Goal: Task Accomplishment & Management: Manage account settings

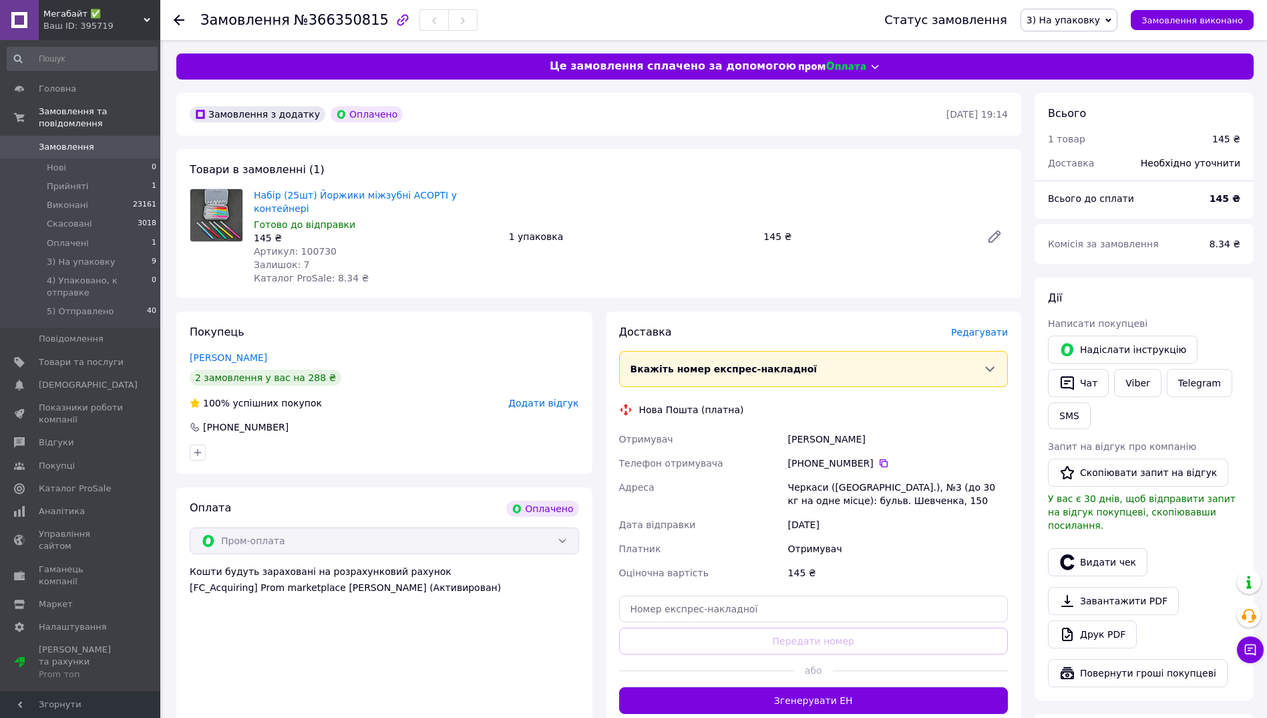
click at [57, 141] on span "Замовлення" at bounding box center [66, 147] width 55 height 12
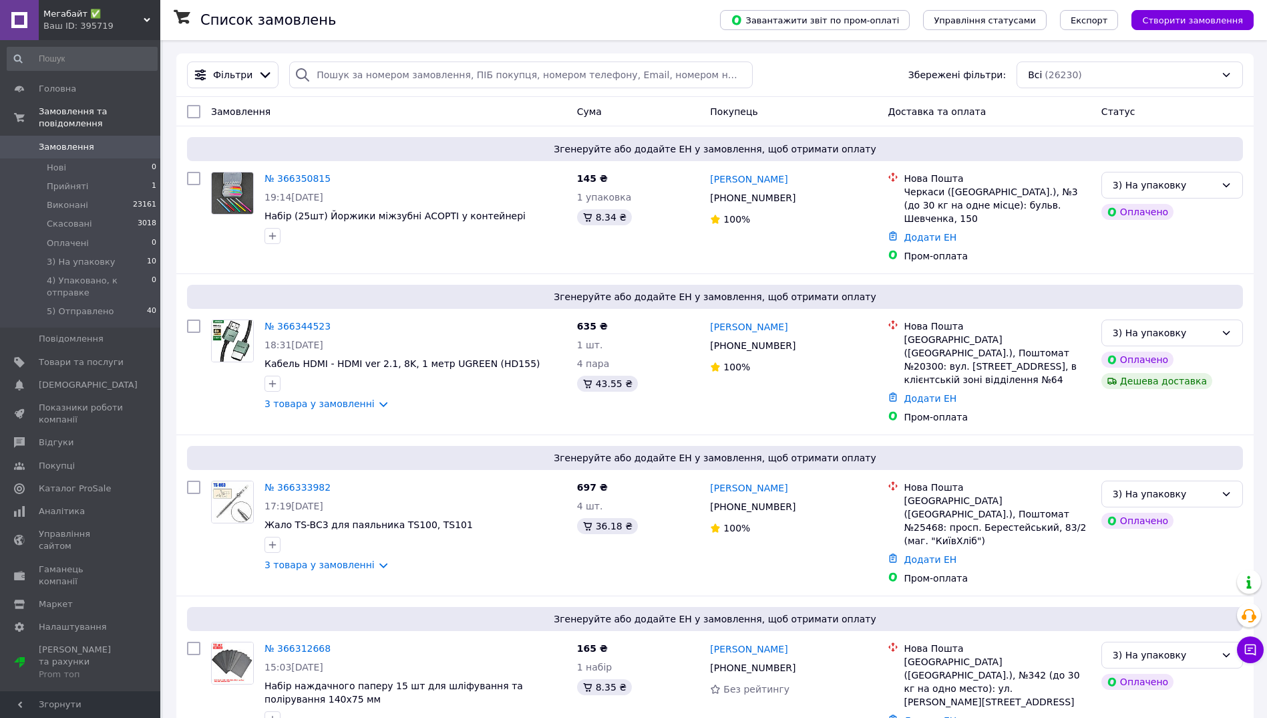
drag, startPoint x: 45, startPoint y: 134, endPoint x: 72, endPoint y: 5, distance: 131.0
click at [45, 141] on span "Замовлення" at bounding box center [66, 147] width 55 height 12
click at [64, 305] on span "5) Отправлено" at bounding box center [80, 311] width 67 height 12
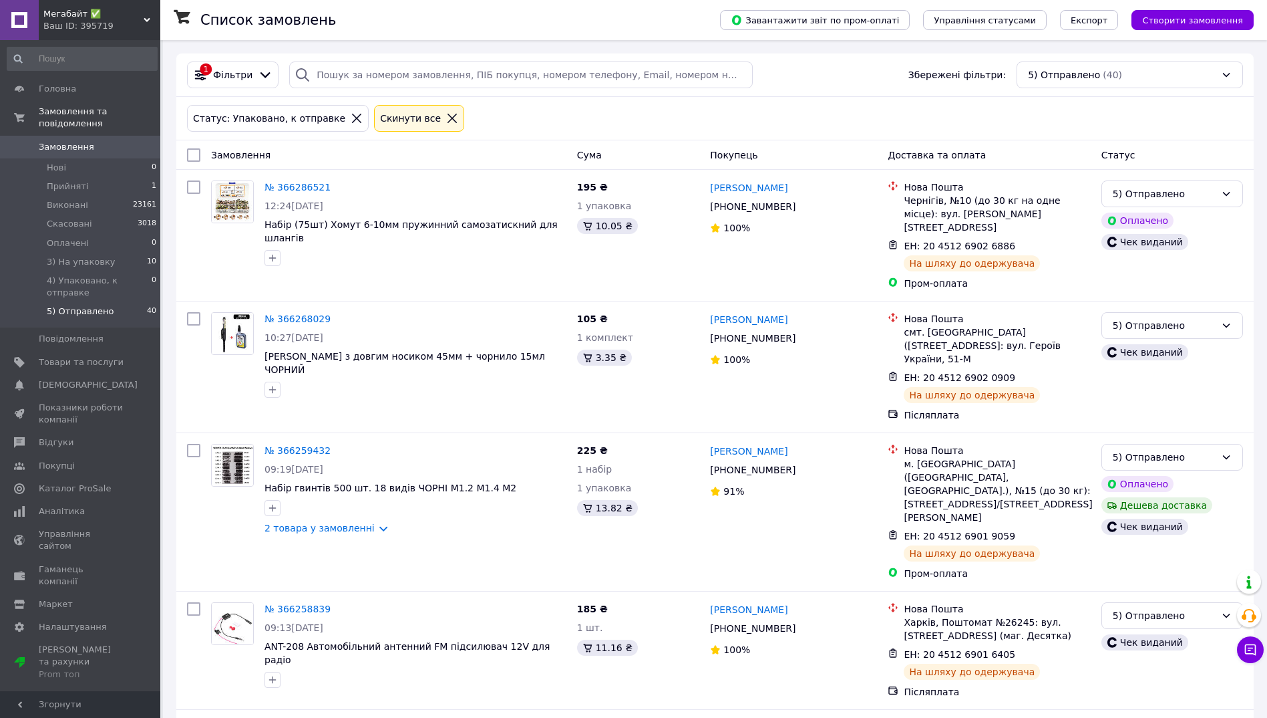
click at [73, 305] on span "5) Отправлено" at bounding box center [80, 311] width 67 height 12
click at [80, 356] on span "Товари та послуги" at bounding box center [81, 362] width 85 height 12
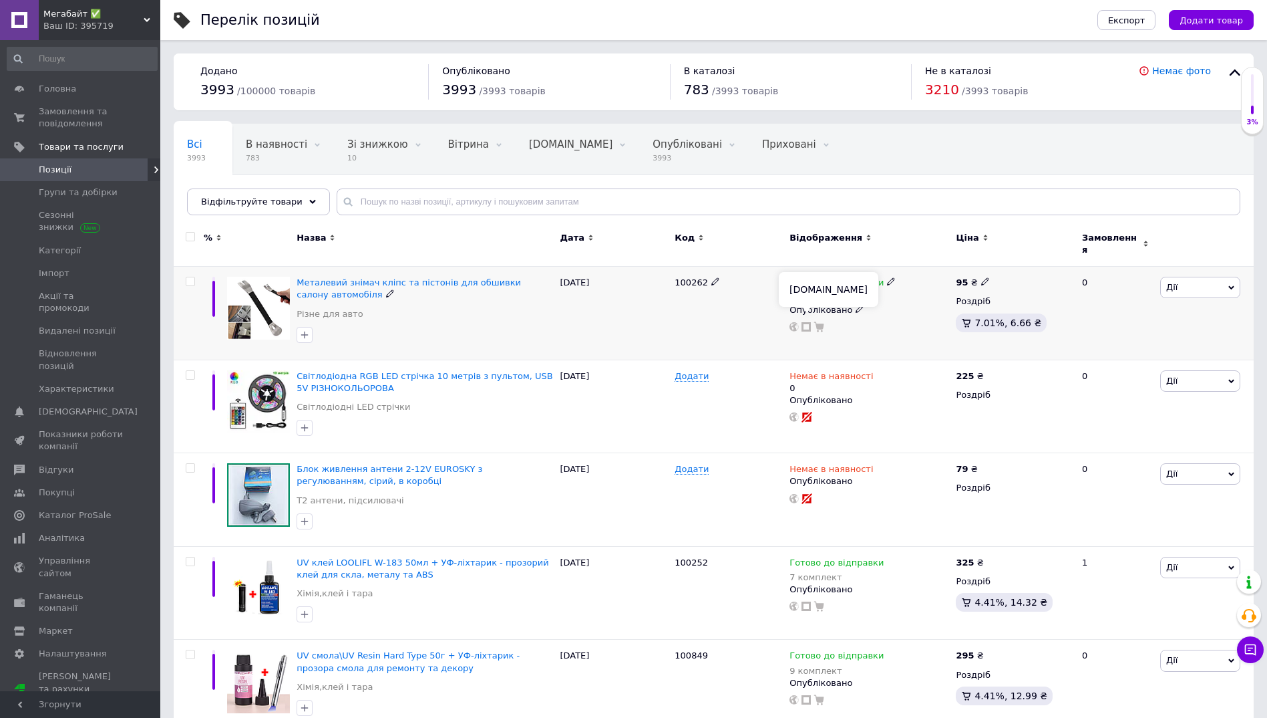
click at [807, 322] on icon at bounding box center [806, 326] width 9 height 9
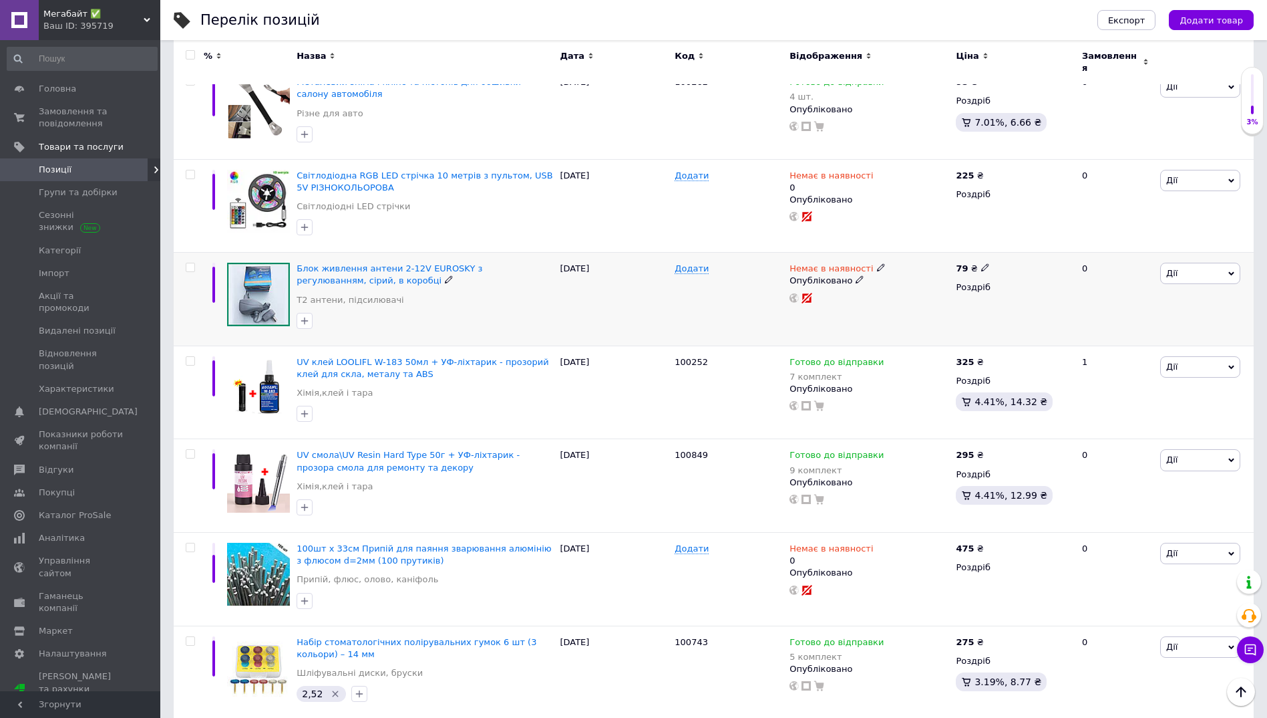
click at [1182, 263] on span "Дії" at bounding box center [1201, 273] width 80 height 21
click at [1139, 289] on li "Редагувати" at bounding box center [1151, 298] width 177 height 19
